Goal: Check status: Check status

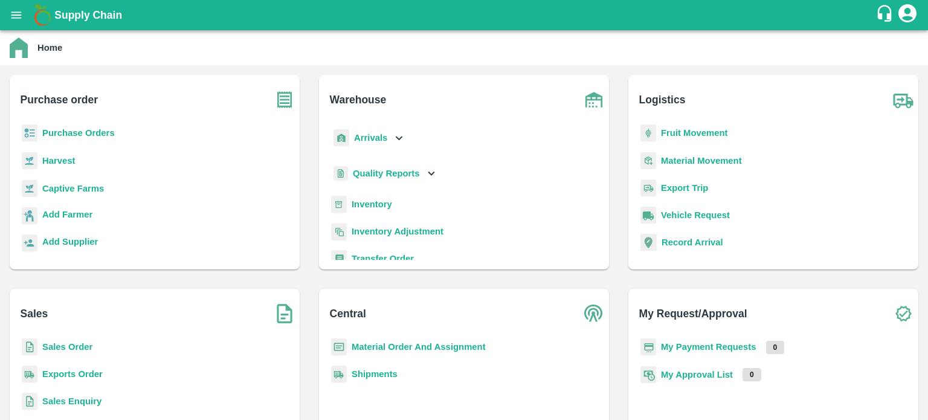
click at [16, 16] on icon "open drawer" at bounding box center [16, 14] width 13 height 13
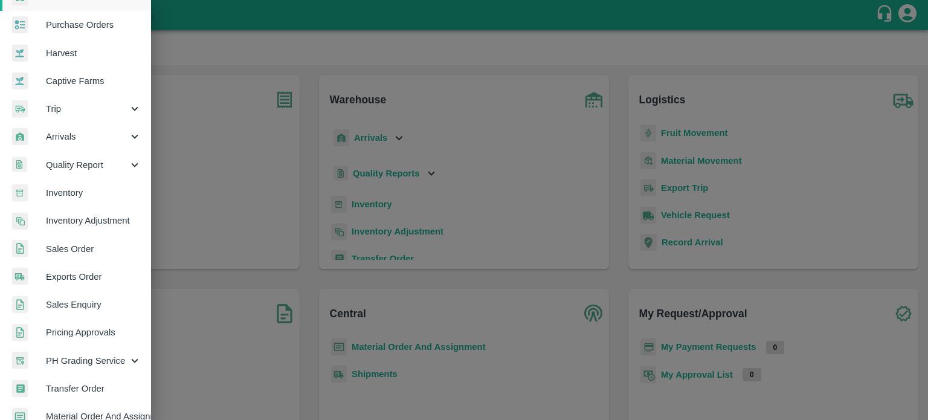
scroll to position [58, 0]
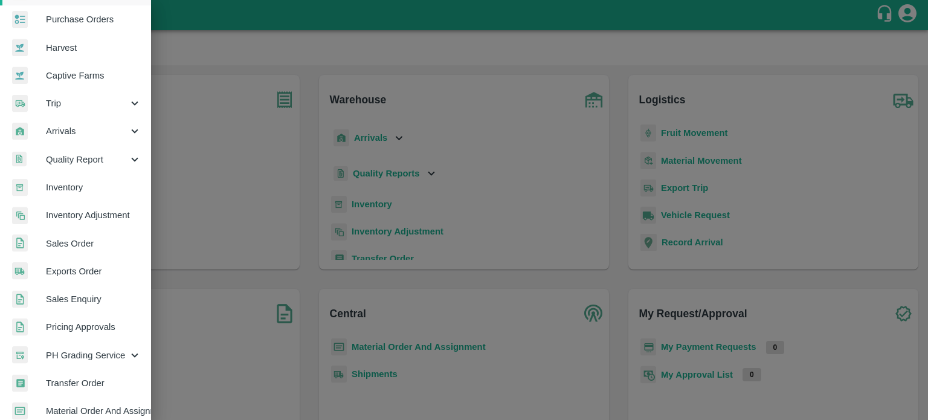
click at [71, 274] on span "Exports Order" at bounding box center [93, 271] width 95 height 13
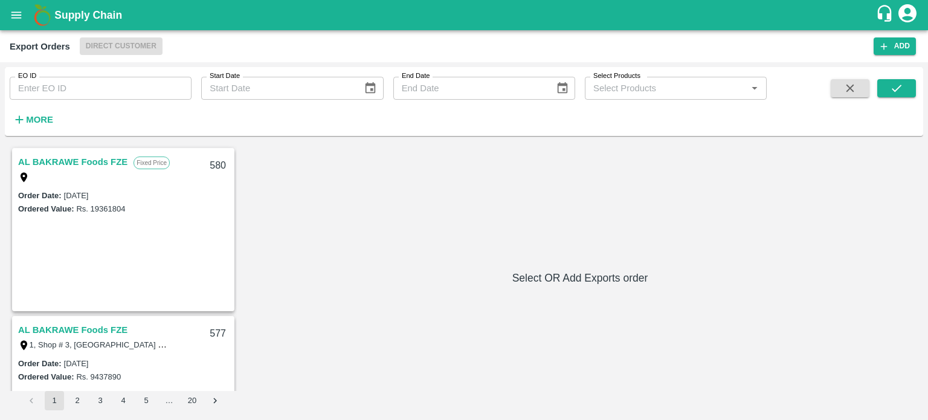
click at [97, 87] on input "EO ID" at bounding box center [101, 88] width 182 height 23
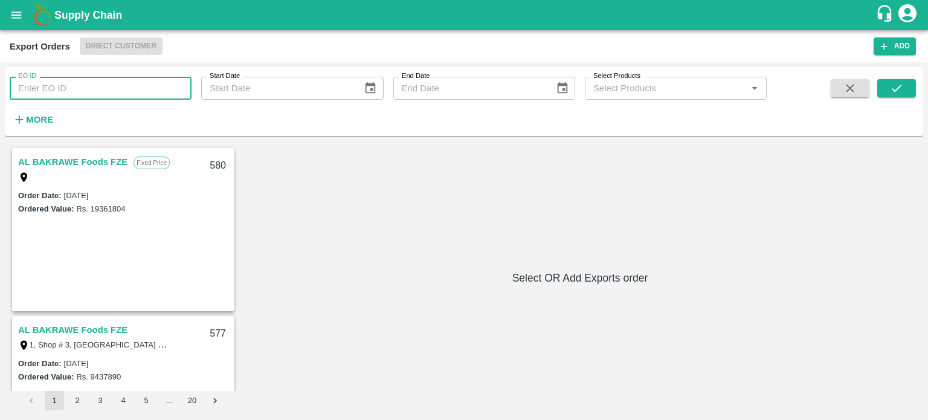
paste input "500"
type input "500"
click at [896, 88] on icon "submit" at bounding box center [896, 88] width 13 height 13
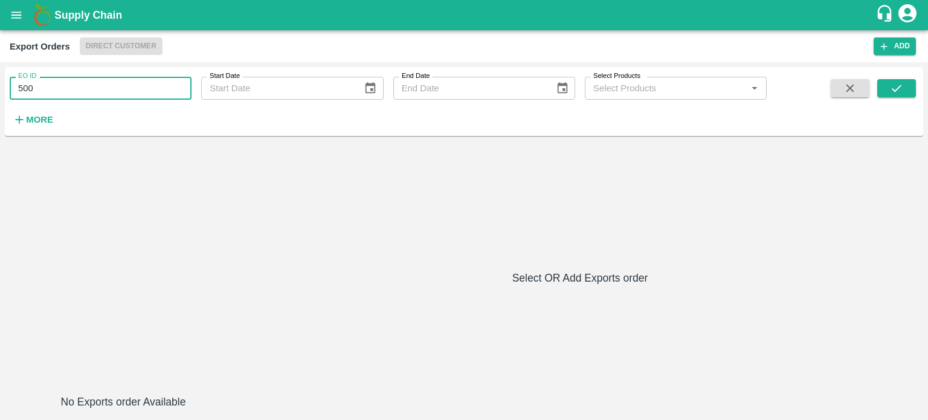
click at [58, 83] on input "500" at bounding box center [101, 88] width 182 height 23
click at [893, 90] on icon "submit" at bounding box center [896, 88] width 13 height 13
